Goal: Information Seeking & Learning: Learn about a topic

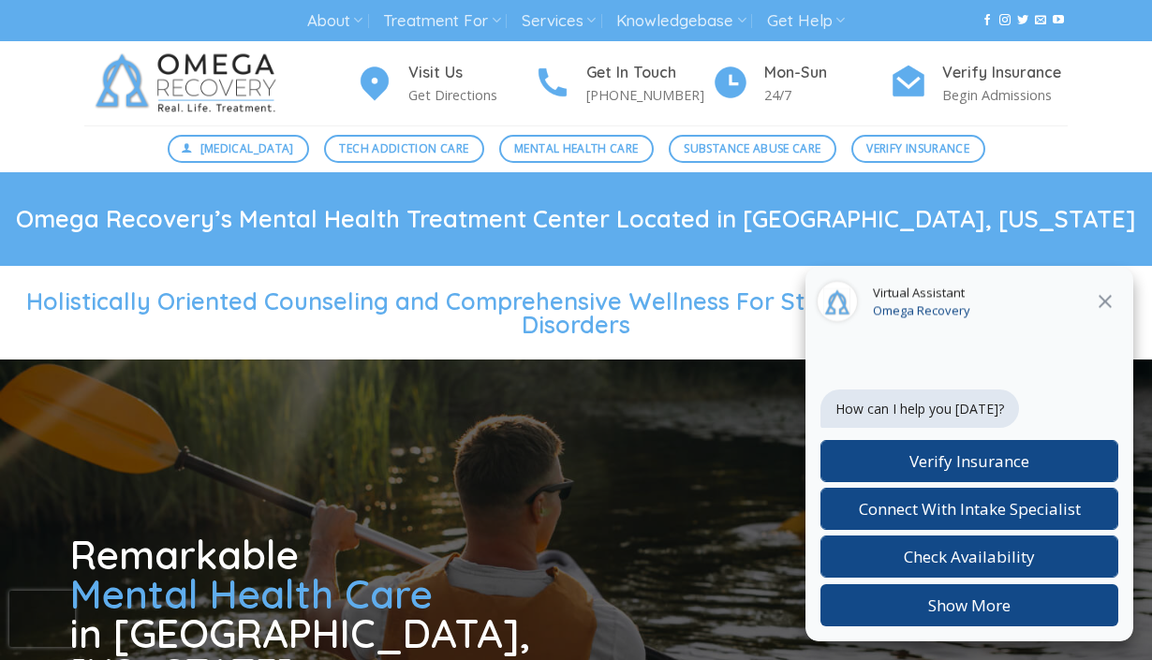
click at [1115, 299] on icon at bounding box center [1105, 301] width 22 height 22
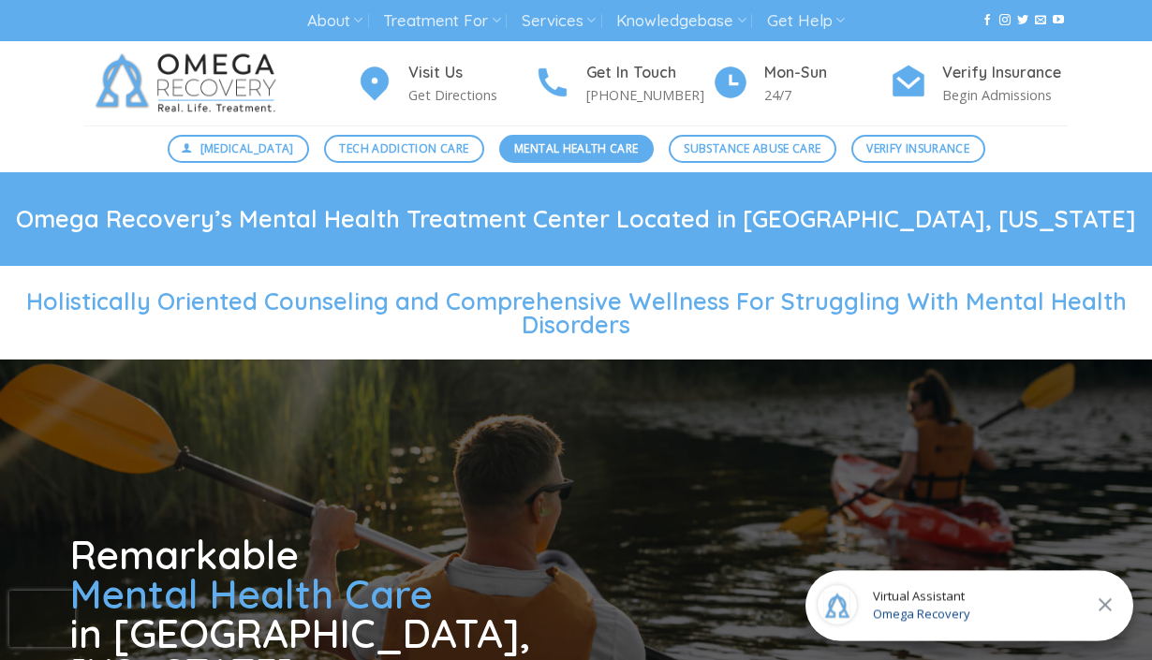
click at [580, 151] on span "Mental Health Care" at bounding box center [576, 149] width 124 height 18
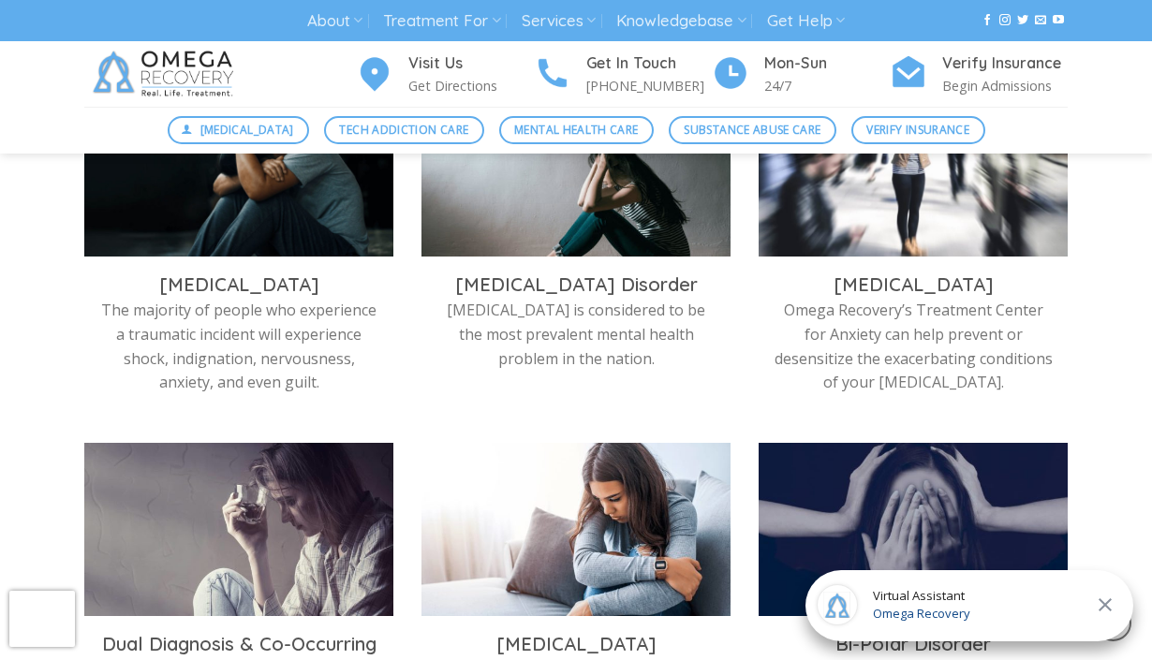
scroll to position [706, 0]
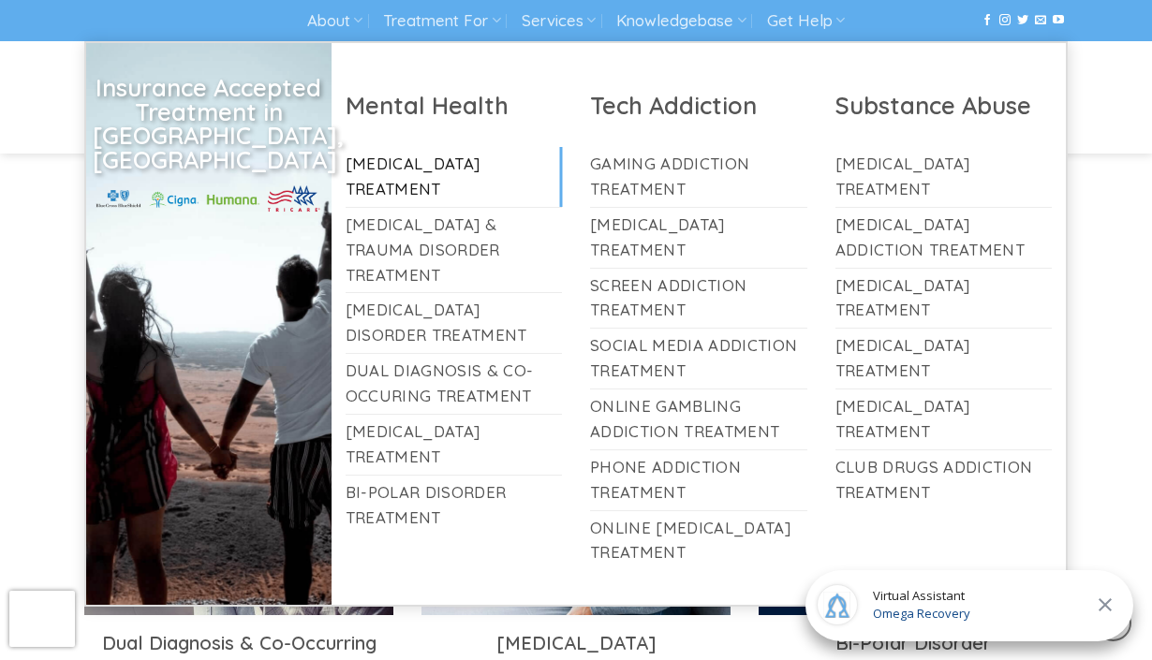
click at [409, 177] on link "[MEDICAL_DATA] Treatment" at bounding box center [454, 177] width 217 height 60
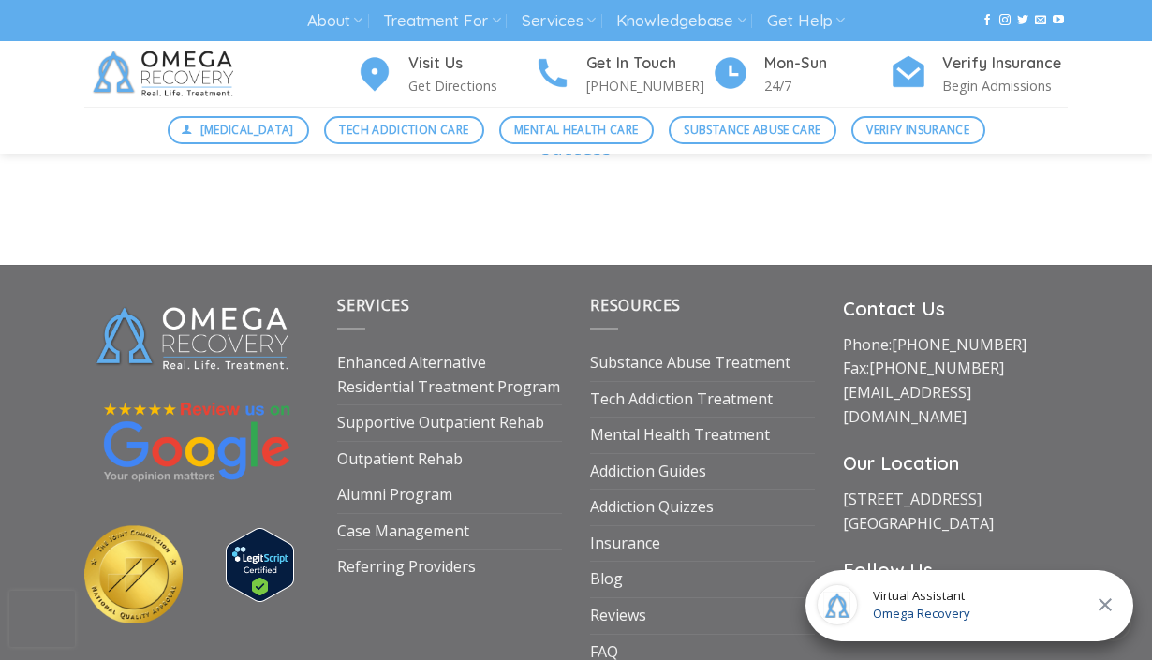
scroll to position [6559, 0]
